Goal: Book appointment/travel/reservation

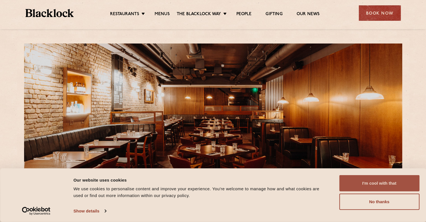
click at [382, 188] on button "I'm cool with that" at bounding box center [379, 183] width 80 height 16
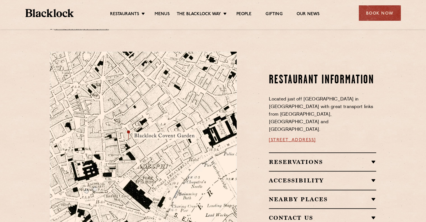
scroll to position [224, 0]
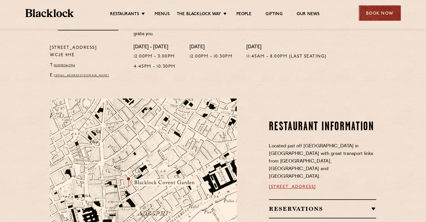
click at [387, 14] on div "Book Now" at bounding box center [380, 12] width 42 height 15
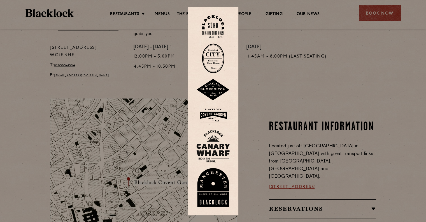
click at [213, 25] on img at bounding box center [213, 26] width 22 height 23
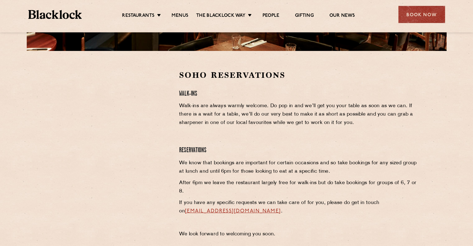
scroll to position [168, 0]
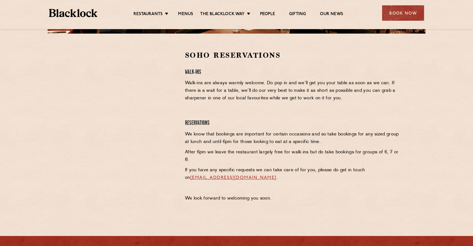
click at [63, 165] on section "Soho Reservations Walk-Ins Walk-ins are always warmly welcome. Do pop in and we…" at bounding box center [236, 128] width 473 height 188
click at [292, 125] on h4 "Reservations" at bounding box center [292, 124] width 215 height 8
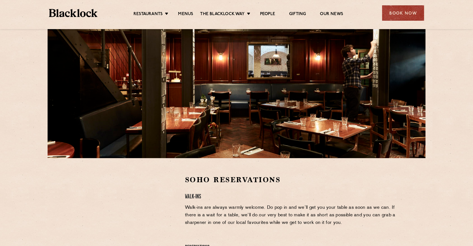
scroll to position [0, 0]
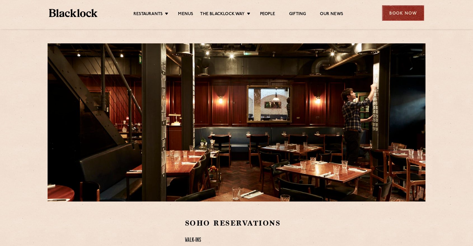
click at [395, 12] on div "Book Now" at bounding box center [403, 12] width 42 height 15
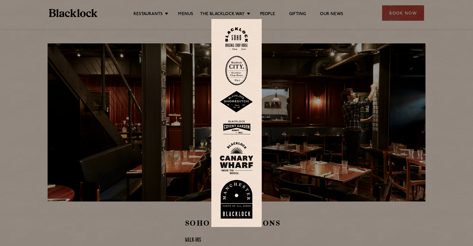
click at [243, 131] on img at bounding box center [237, 127] width 34 height 18
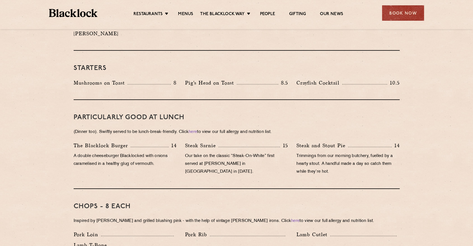
scroll to position [180, 0]
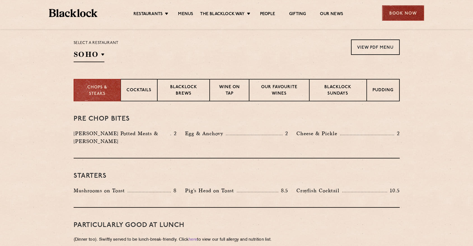
click at [404, 11] on div "Book Now" at bounding box center [403, 12] width 42 height 15
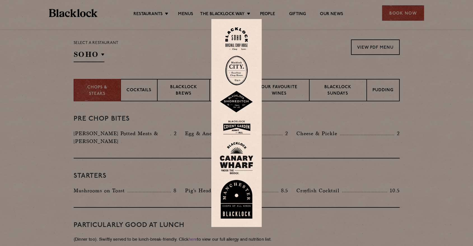
click at [244, 41] on img at bounding box center [236, 38] width 22 height 23
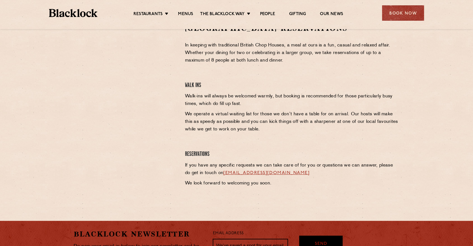
scroll to position [155, 0]
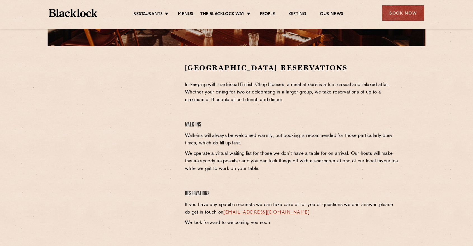
click at [191, 112] on div "Covent Garden Reservations In keeping with traditional British Chop Houses, a m…" at bounding box center [292, 146] width 223 height 167
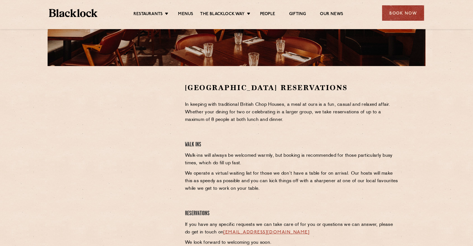
scroll to position [135, 0]
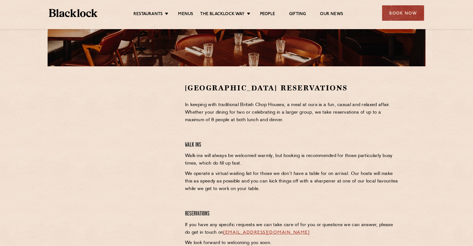
drag, startPoint x: 181, startPoint y: 147, endPoint x: 153, endPoint y: 142, distance: 28.2
click at [181, 147] on div "Covent Garden Reservations In keeping with traditional British Chop Houses, a m…" at bounding box center [292, 166] width 223 height 167
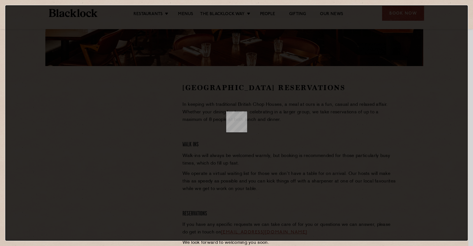
scroll to position [0, 0]
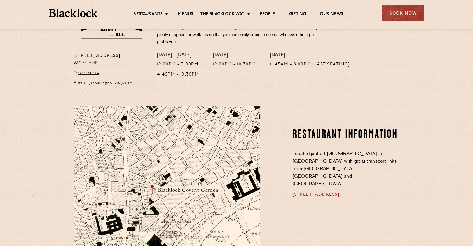
scroll to position [280, 0]
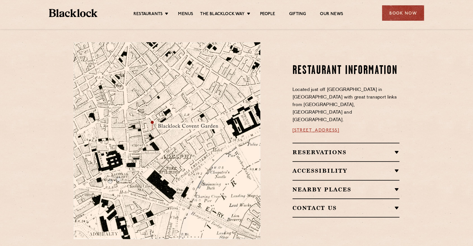
drag, startPoint x: 385, startPoint y: 119, endPoint x: 310, endPoint y: 122, distance: 74.8
click at [287, 122] on div "Restaurant information Located just off Bedford Street in Covent Garden with gr…" at bounding box center [334, 140] width 139 height 197
copy link "16a Bedford Street, WC2E 9HE"
